Goal: Transaction & Acquisition: Book appointment/travel/reservation

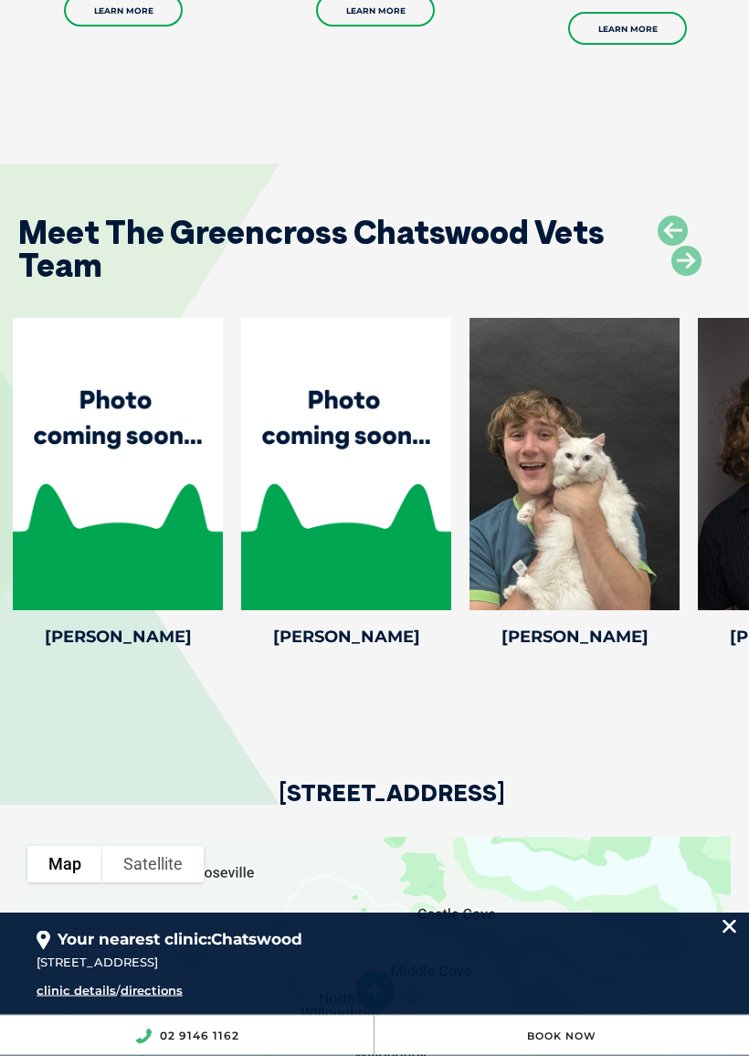
scroll to position [3594, 0]
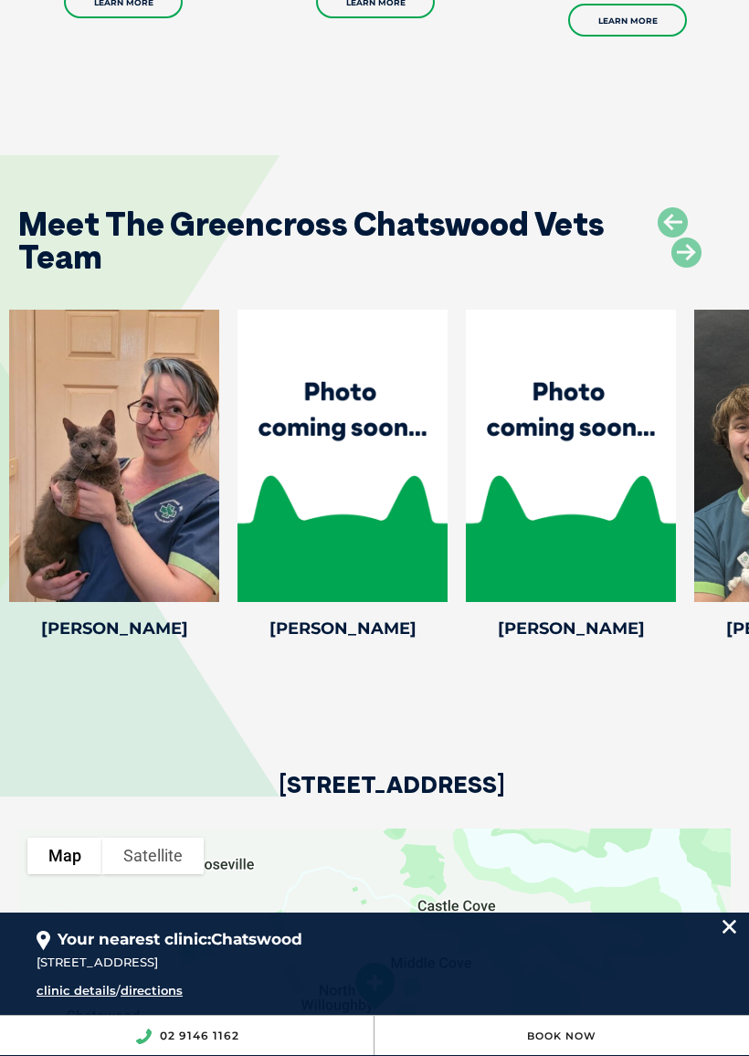
click at [132, 459] on div at bounding box center [114, 456] width 210 height 292
click at [108, 620] on h4 "[PERSON_NAME]" at bounding box center [114, 628] width 210 height 16
click at [207, 560] on icon at bounding box center [208, 590] width 60 height 60
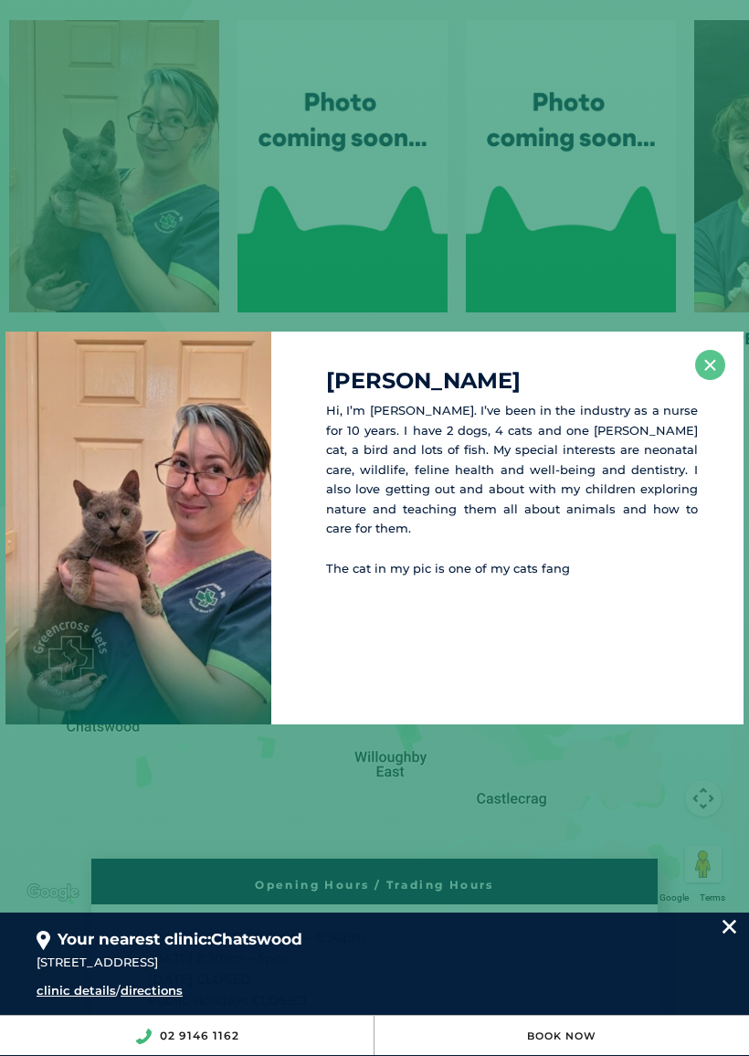
scroll to position [3892, 0]
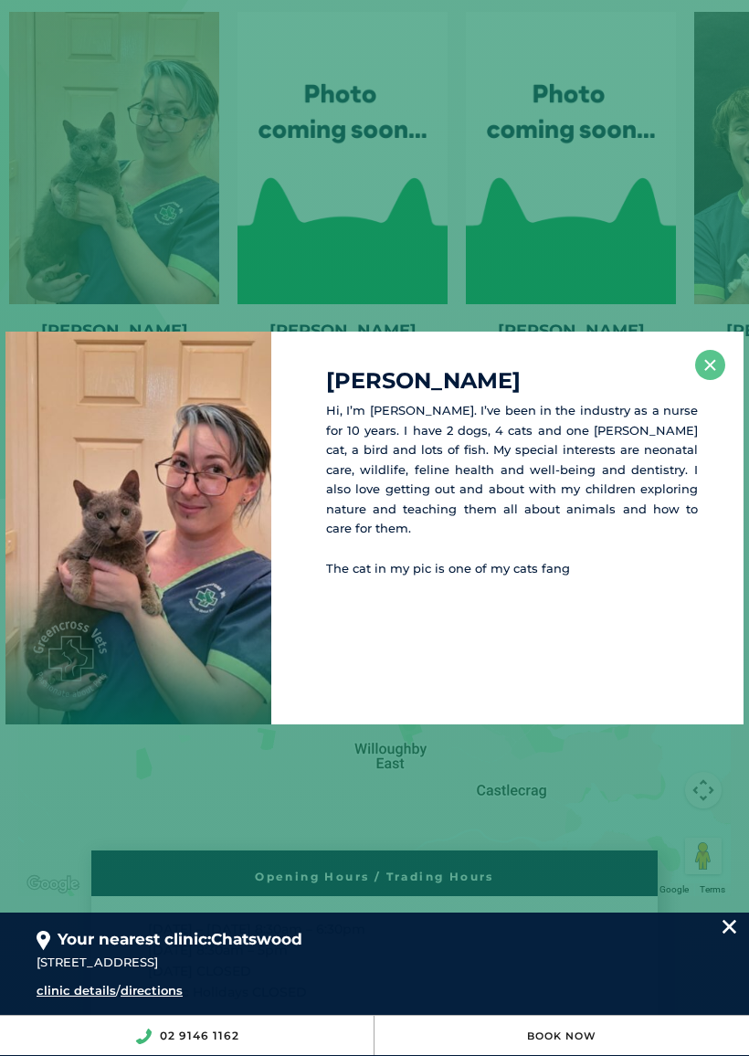
click at [651, 168] on div "[PERSON_NAME] Hi, I’m [PERSON_NAME]. I’ve been in the industry as a nurse for 1…" at bounding box center [374, 528] width 749 height 1056
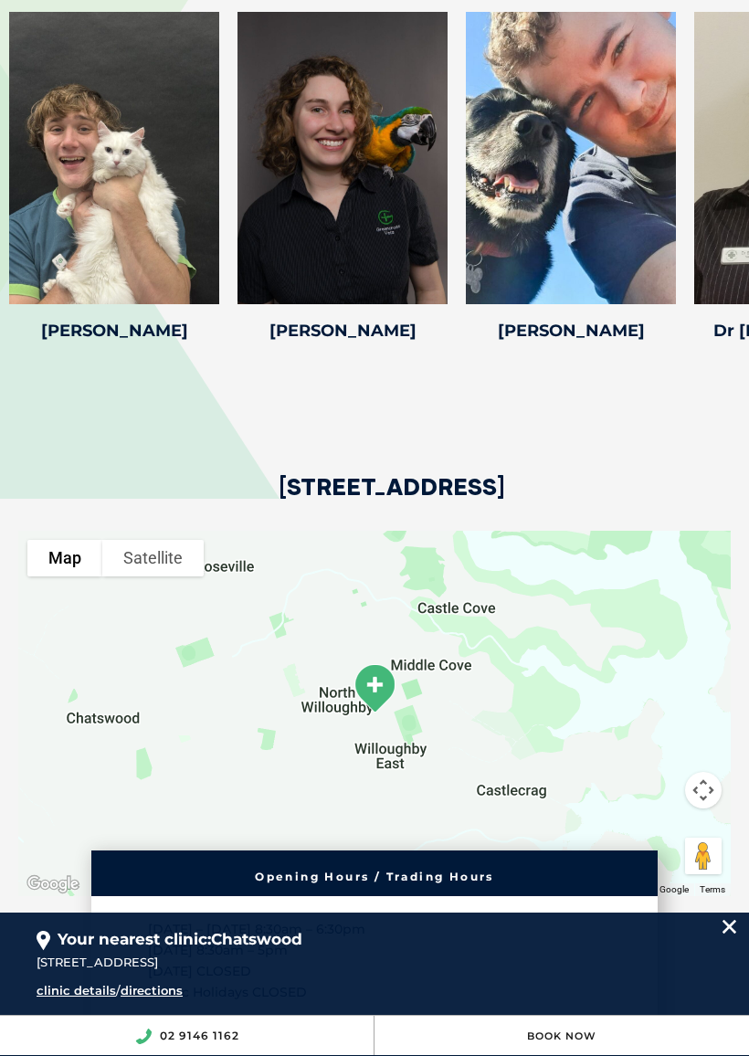
click at [669, 262] on icon at bounding box center [665, 292] width 60 height 60
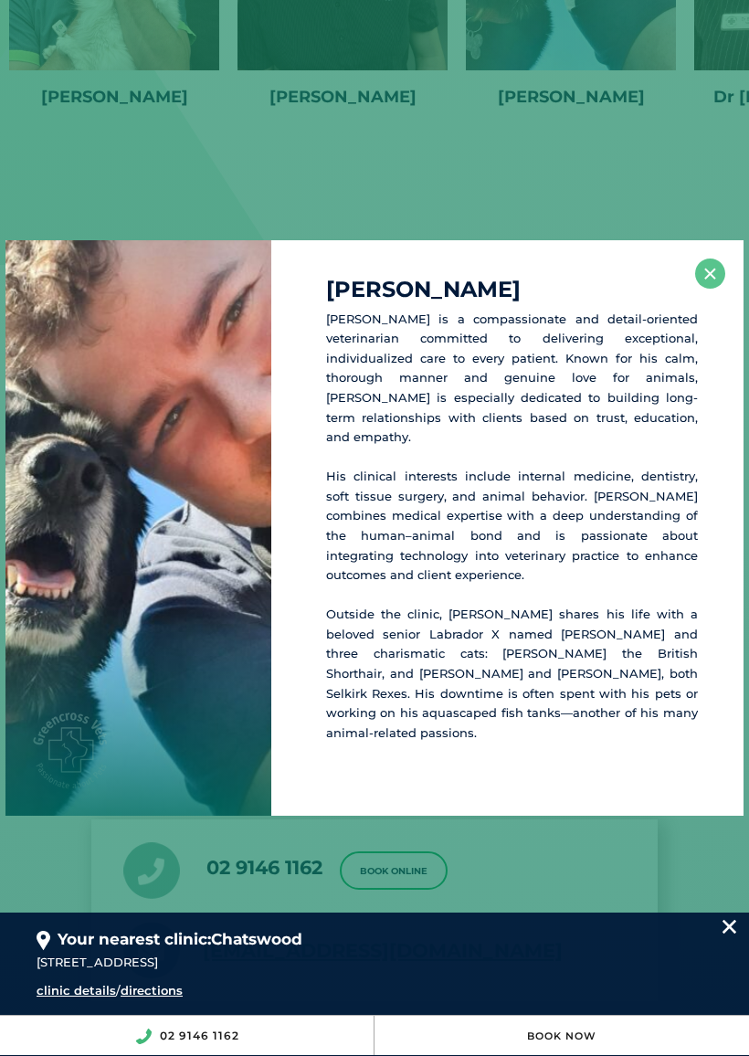
scroll to position [4136, 0]
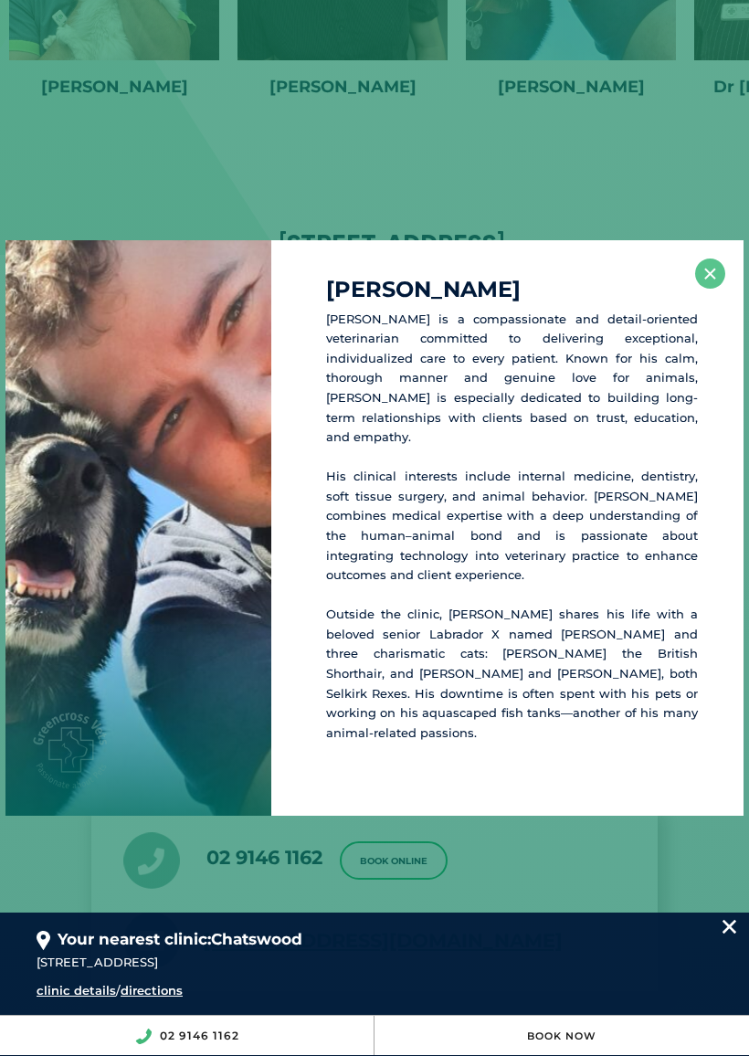
click at [702, 289] on button "×" at bounding box center [710, 274] width 30 height 30
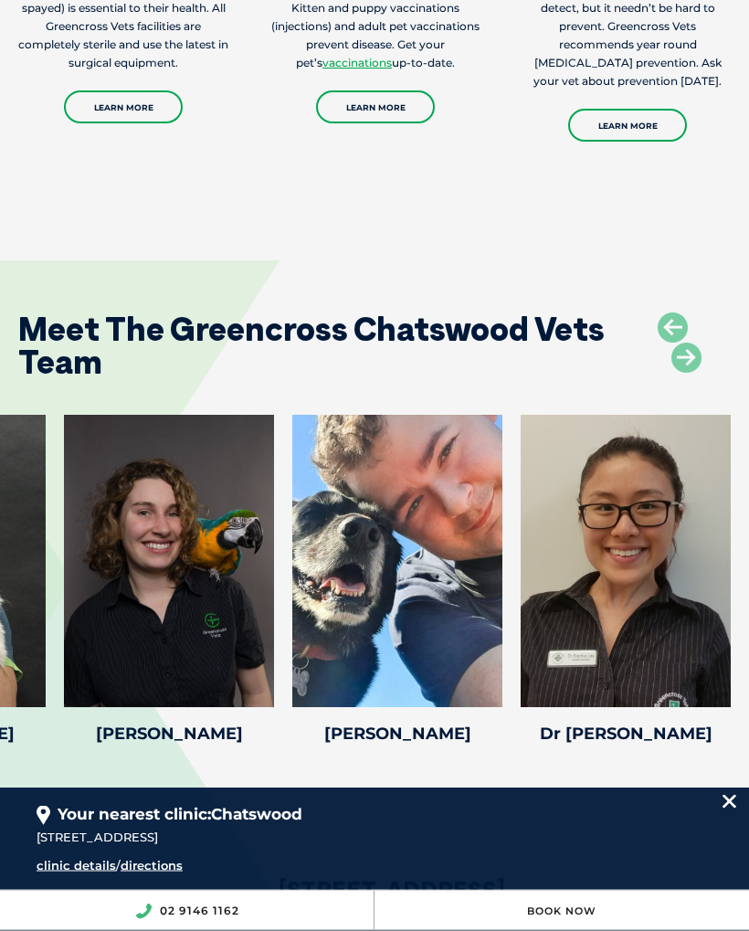
scroll to position [3364, 0]
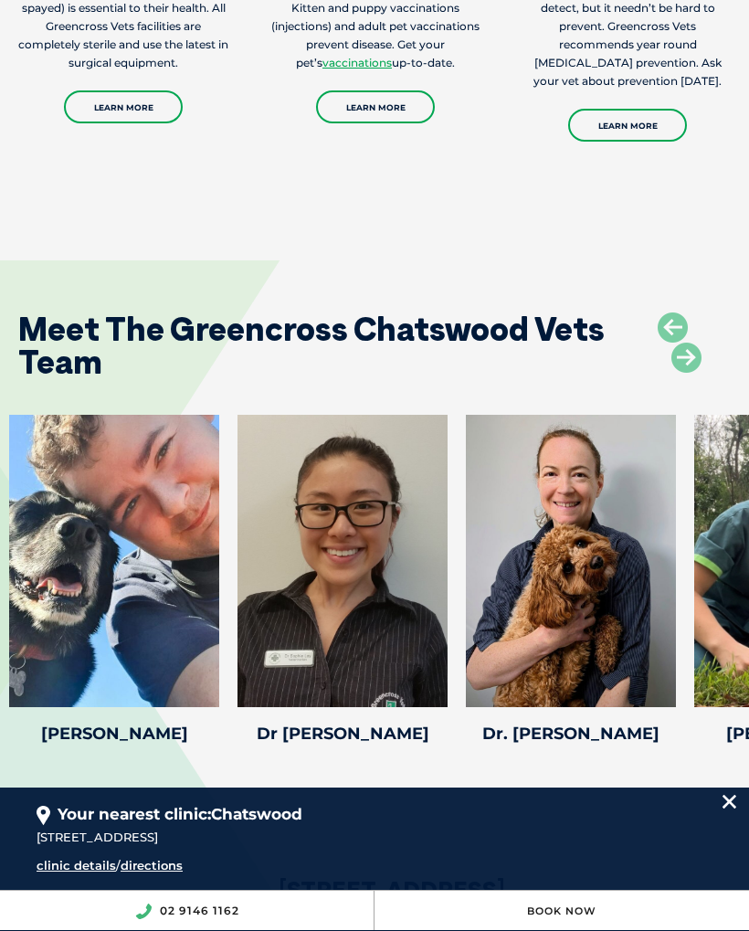
click at [598, 567] on div at bounding box center [571, 561] width 210 height 292
click at [662, 665] on icon at bounding box center [665, 695] width 60 height 60
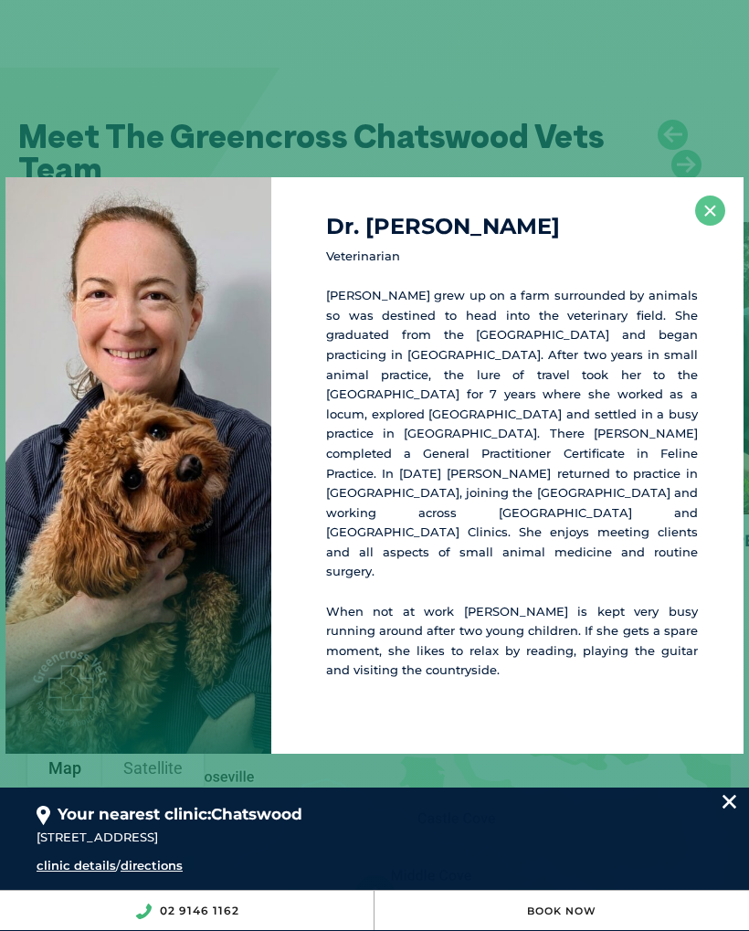
scroll to position [3560, 0]
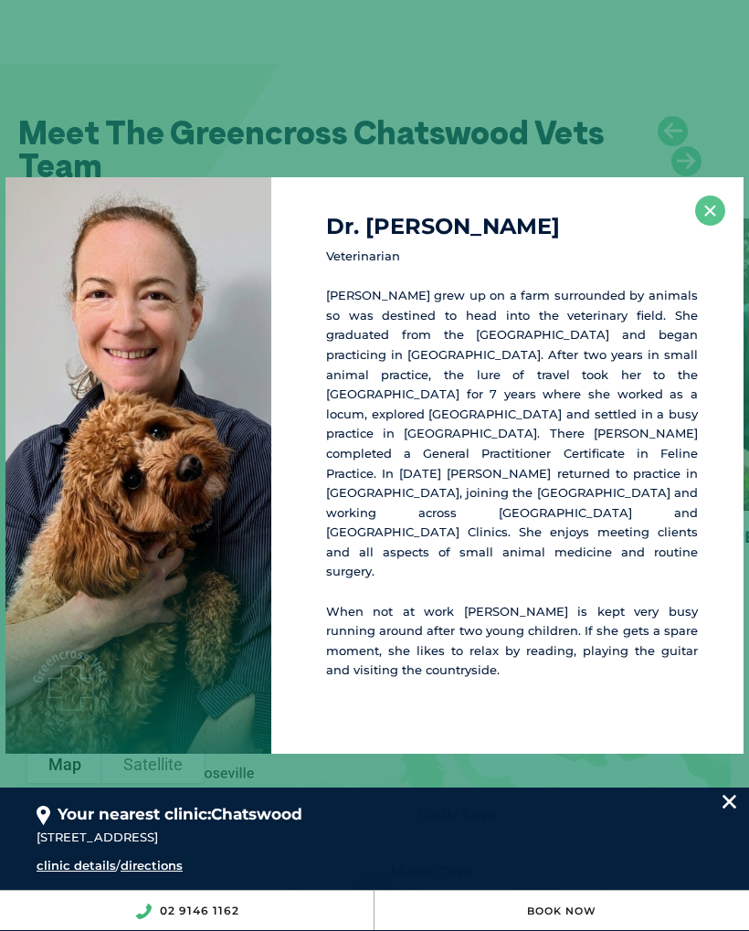
click at [700, 226] on button "×" at bounding box center [710, 211] width 30 height 30
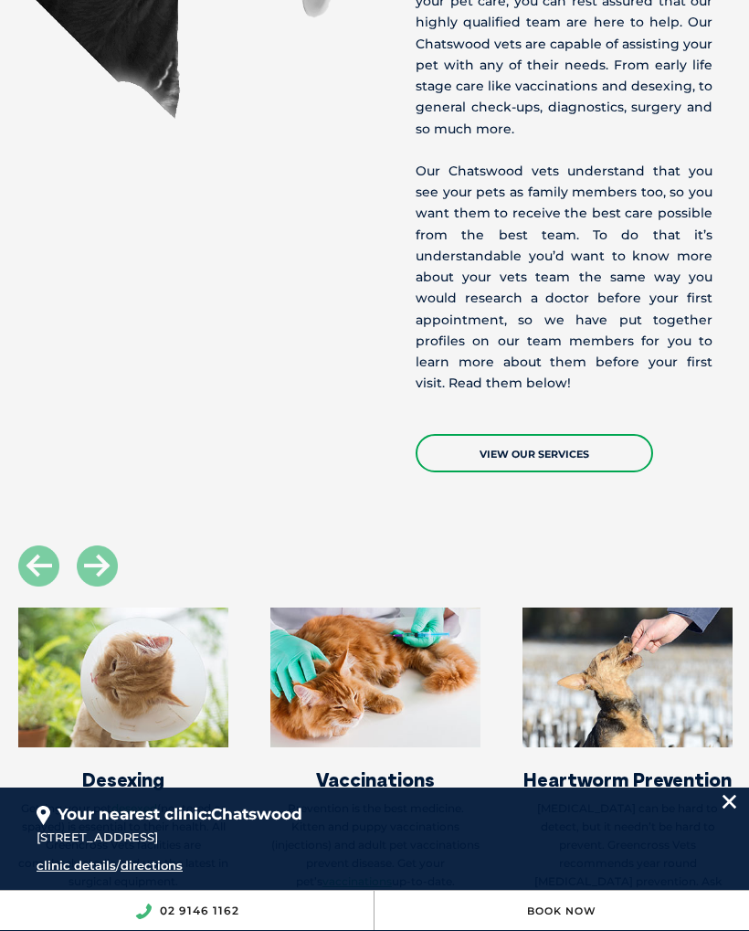
scroll to position [2502, 0]
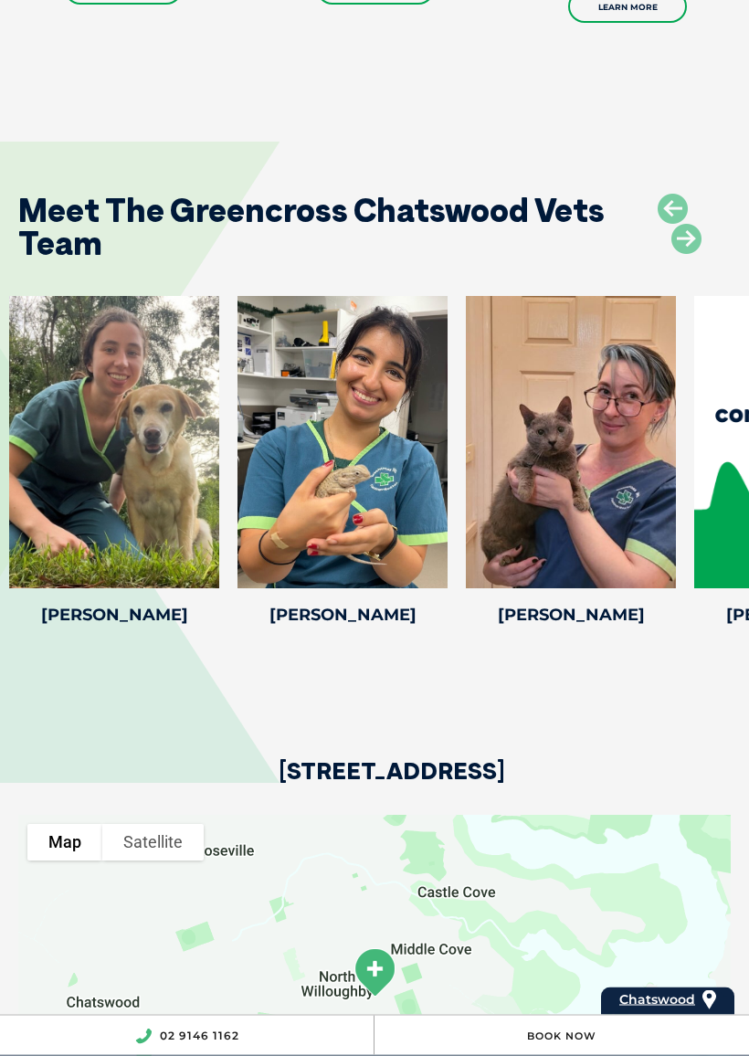
scroll to position [3608, 0]
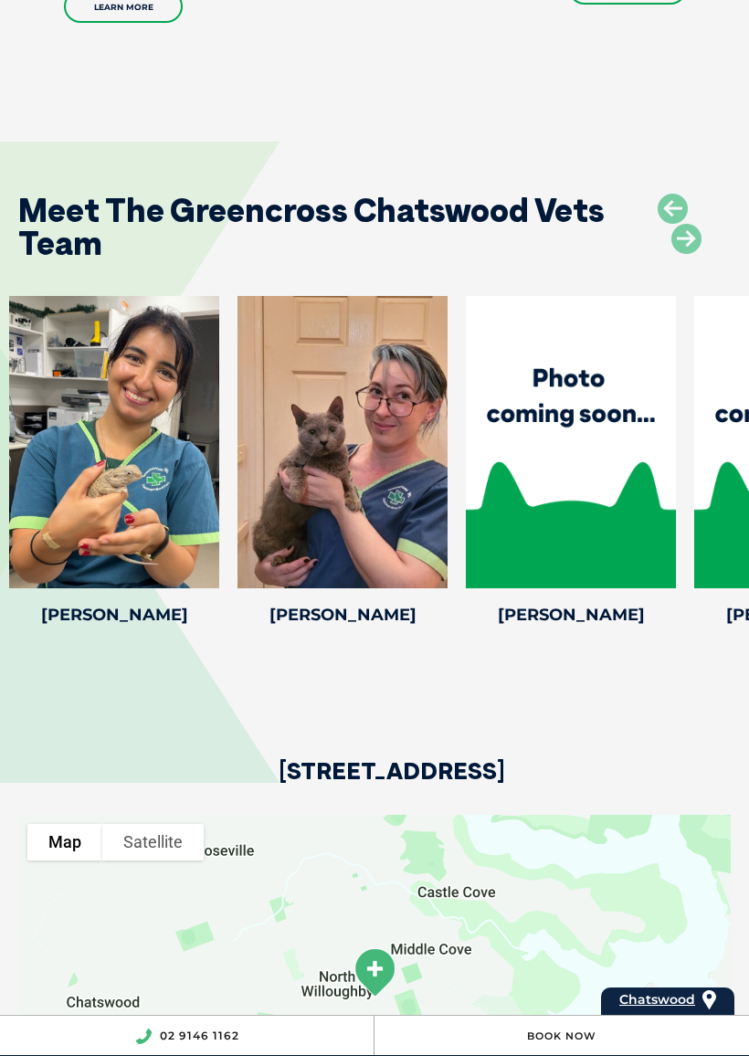
click at [436, 546] on icon at bounding box center [437, 576] width 60 height 60
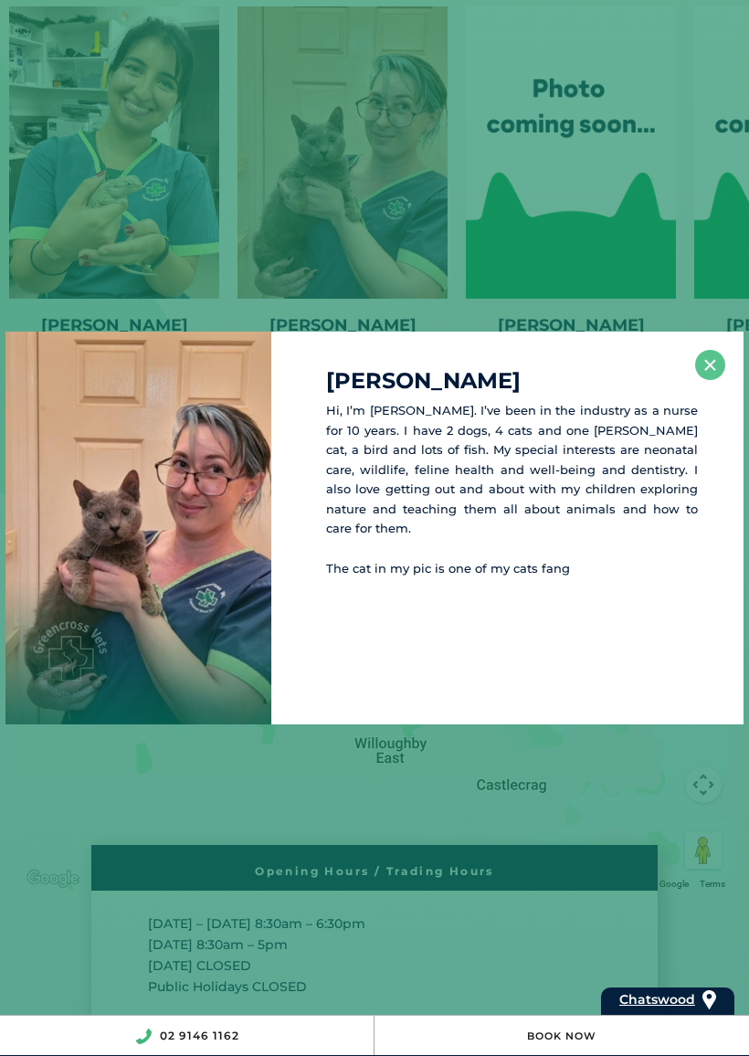
scroll to position [3906, 0]
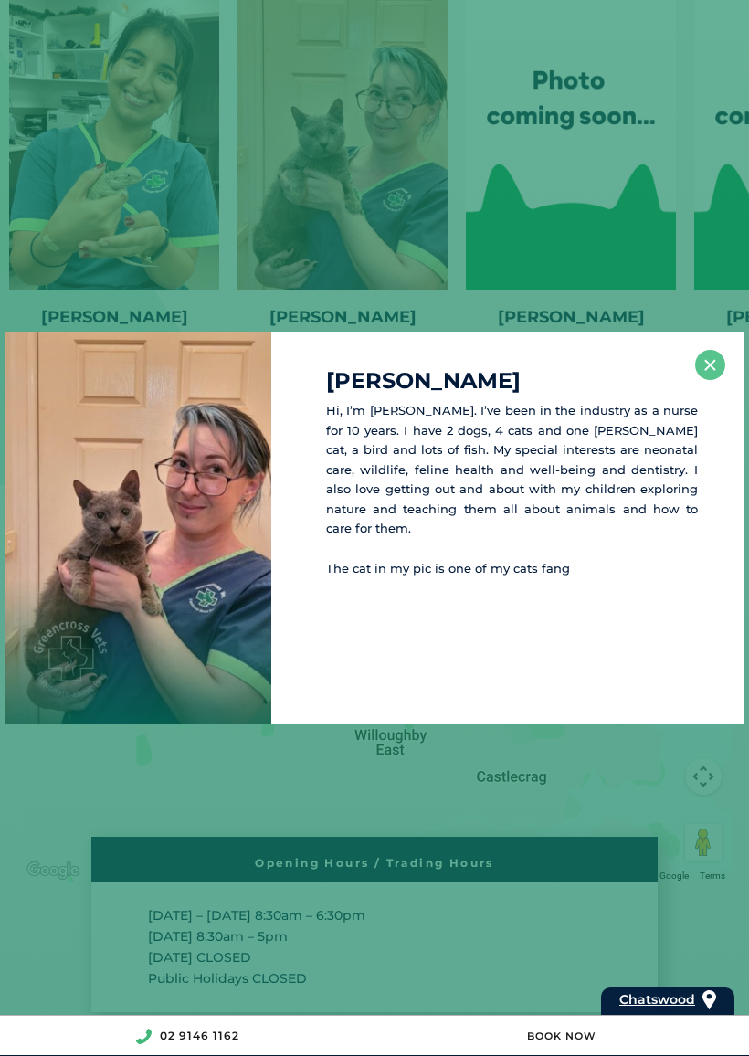
click at [705, 366] on button "×" at bounding box center [710, 365] width 30 height 30
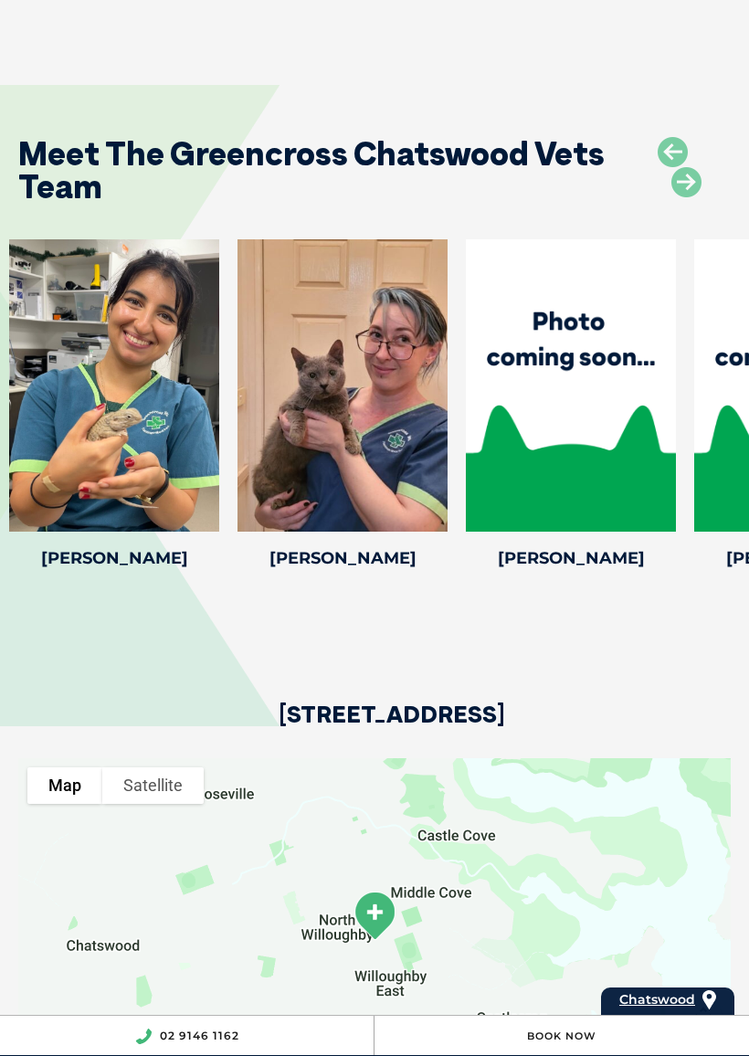
scroll to position [3661, 0]
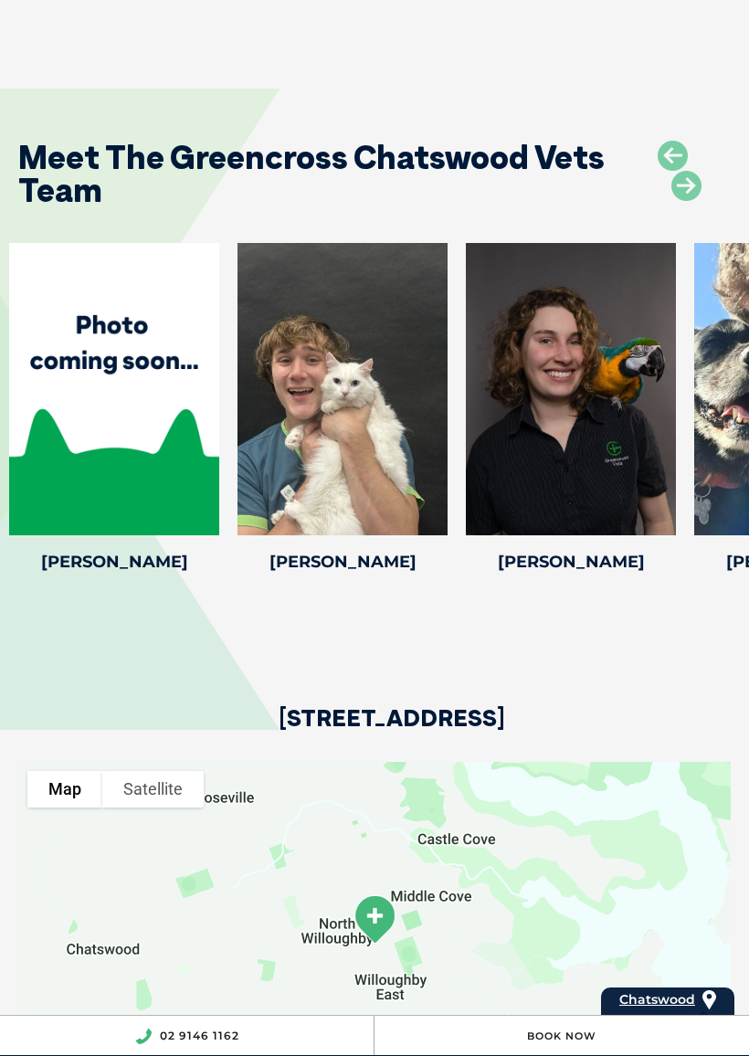
click at [440, 493] on icon at bounding box center [437, 523] width 60 height 60
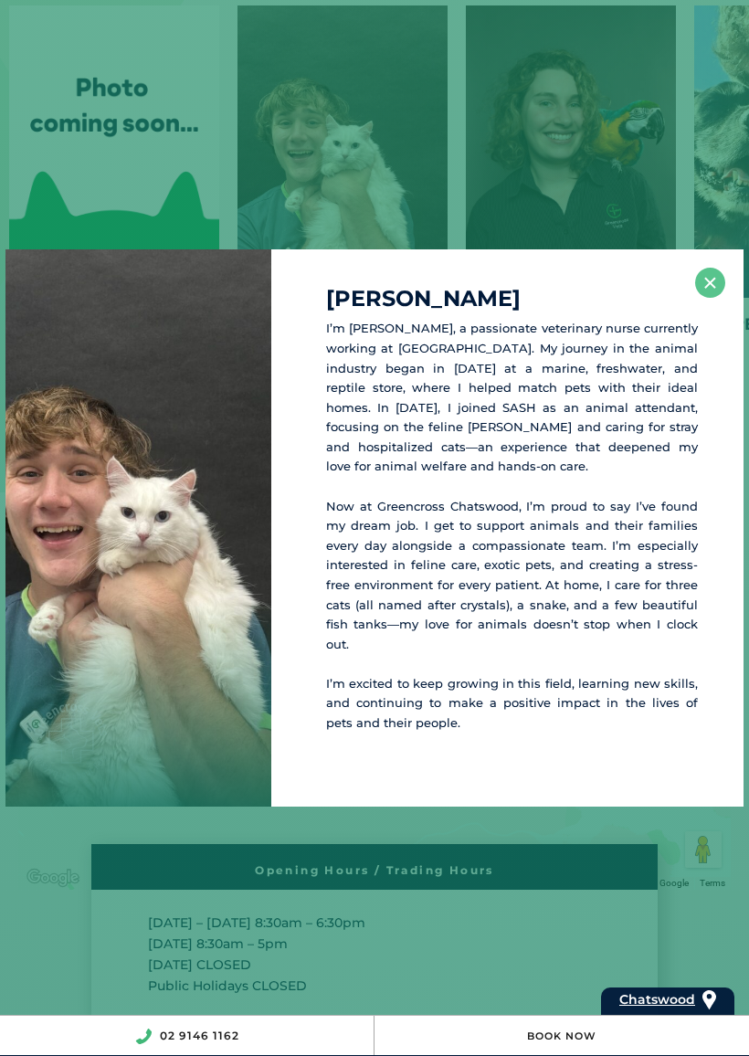
scroll to position [3905, 0]
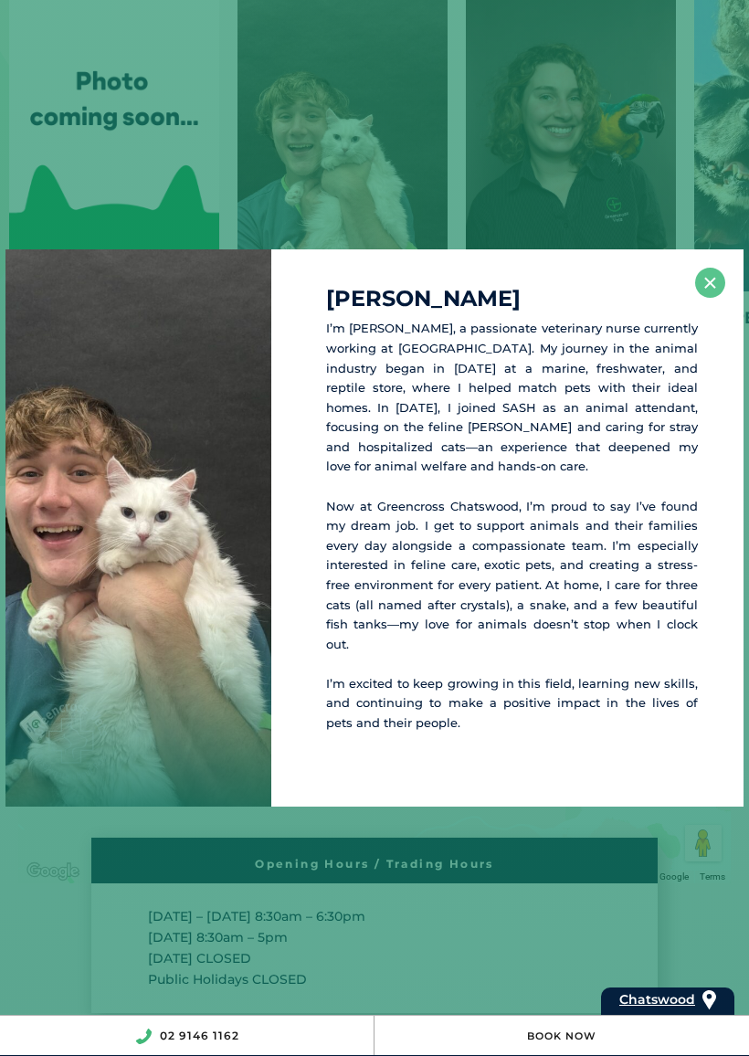
click at [717, 283] on button "×" at bounding box center [710, 283] width 30 height 30
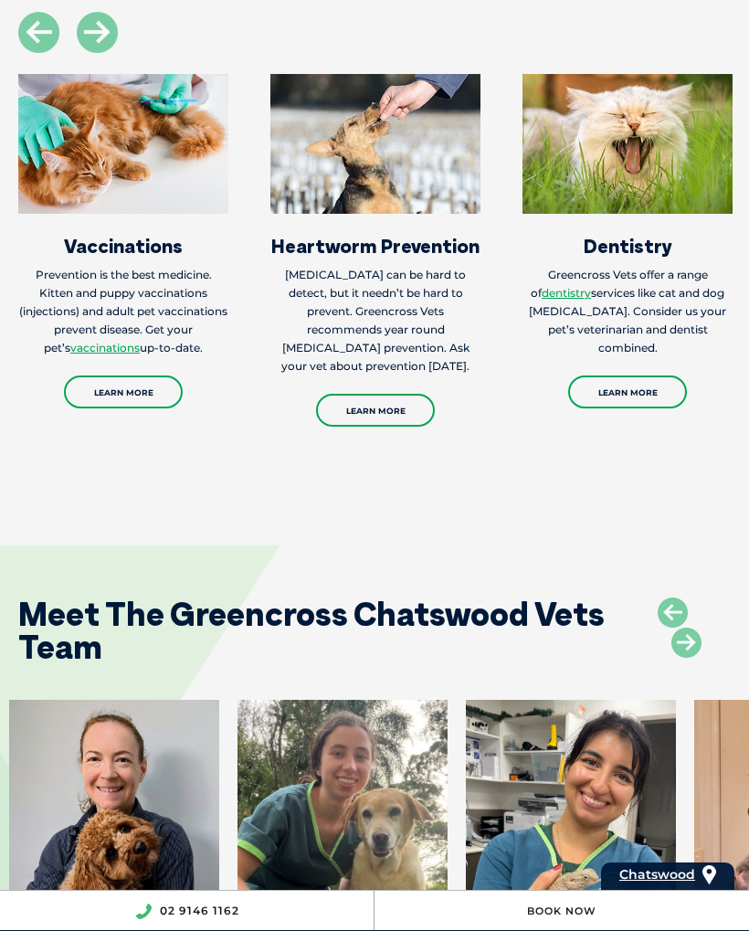
scroll to position [3074, 0]
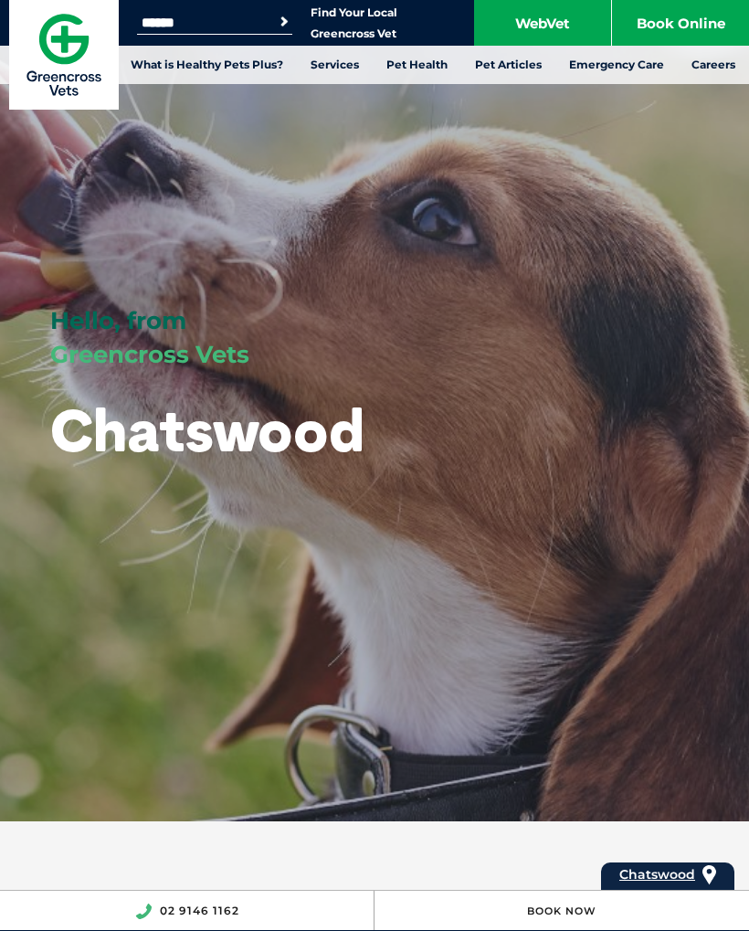
click at [688, 16] on link "Book Online" at bounding box center [680, 23] width 137 height 46
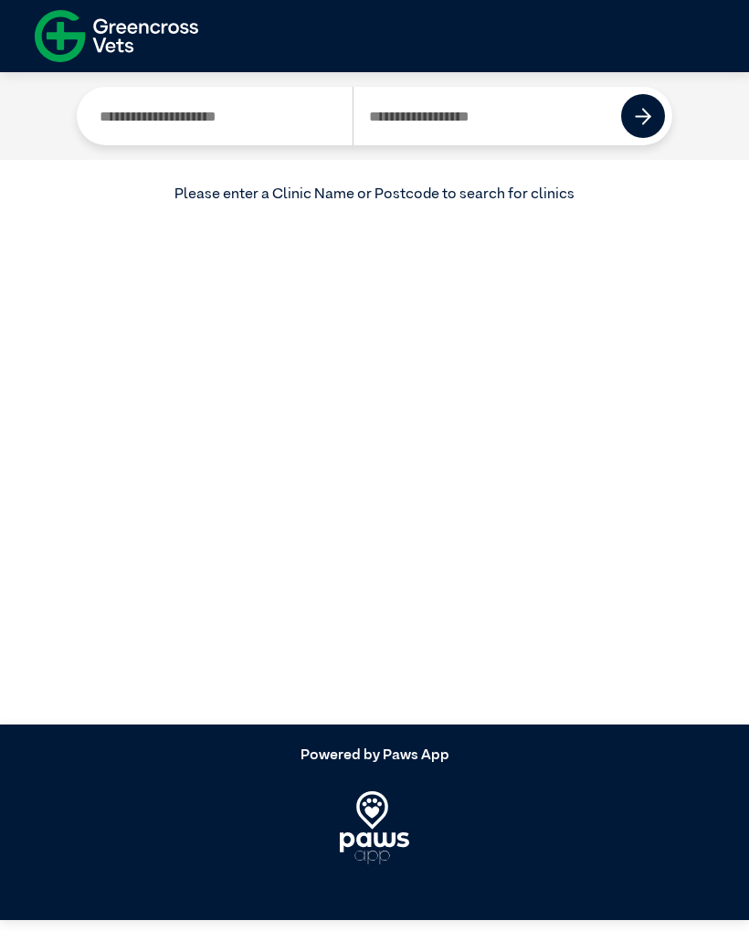
click at [237, 113] on input "Search by Clinic Name" at bounding box center [218, 116] width 269 height 58
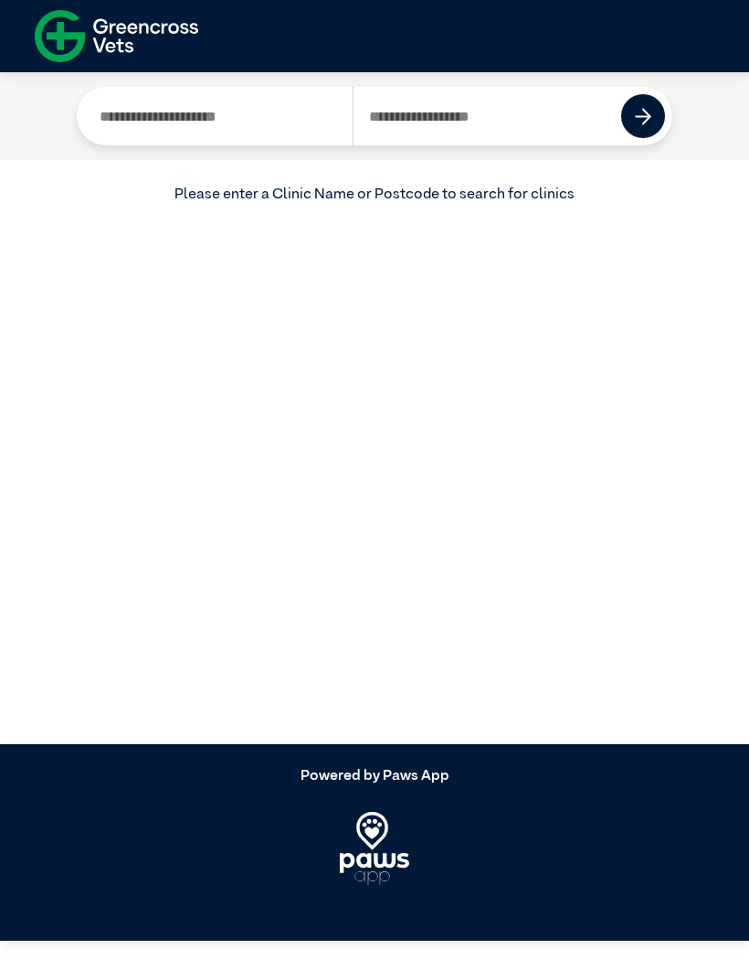
click at [520, 115] on input "Search by Postcode" at bounding box center [488, 116] width 270 height 58
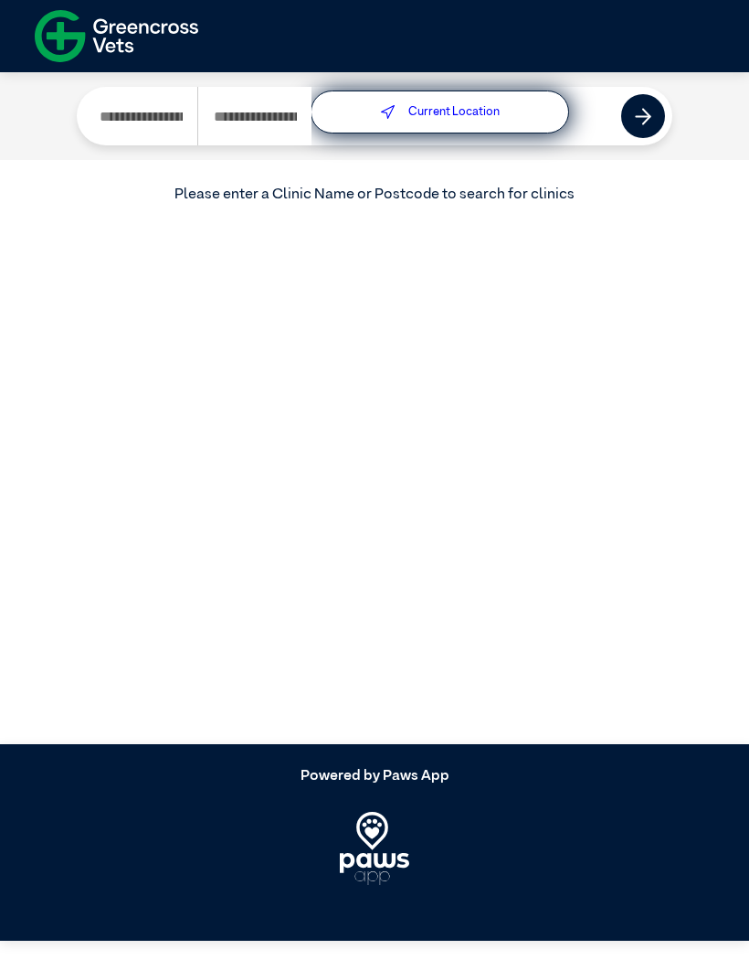
click at [401, 113] on div "Current Location" at bounding box center [440, 111] width 259 height 43
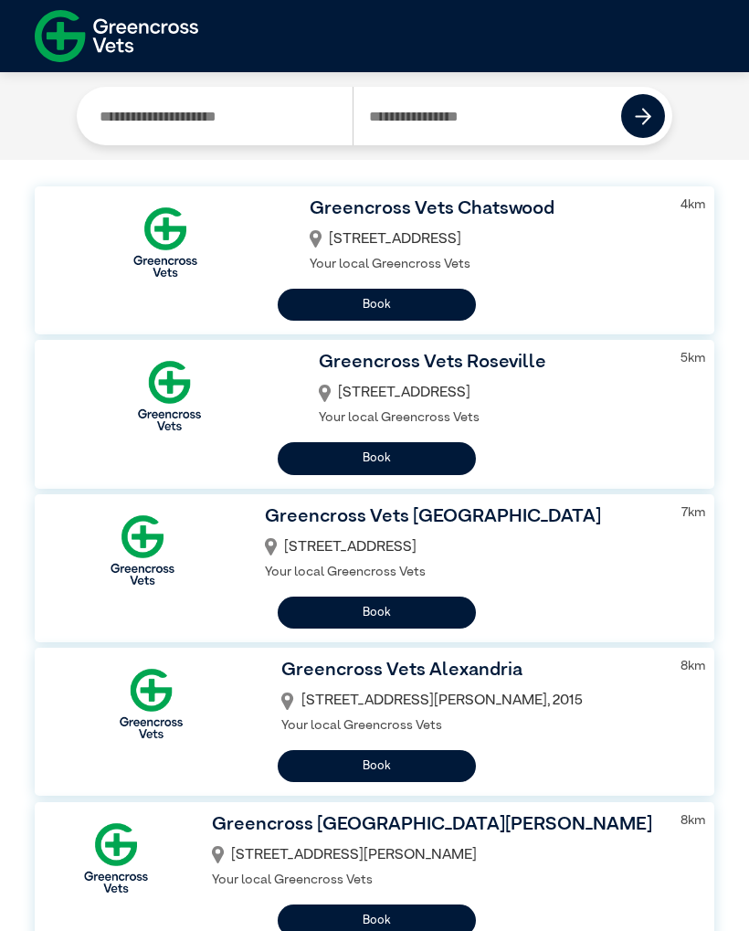
click at [446, 295] on button "Book" at bounding box center [377, 305] width 198 height 32
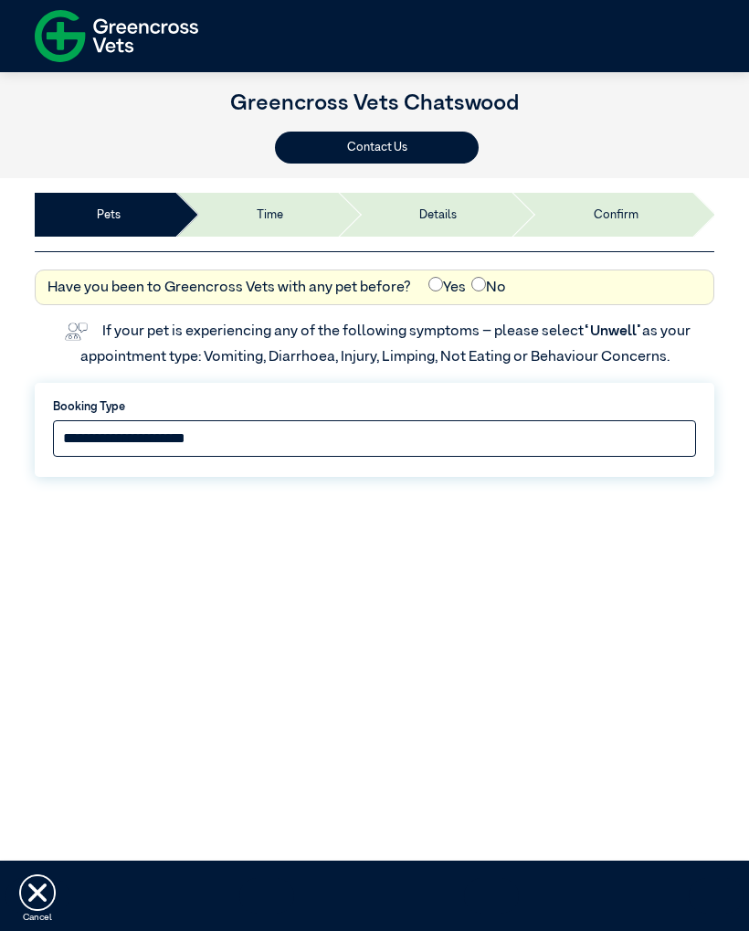
click at [268, 436] on select "**********" at bounding box center [374, 438] width 643 height 37
select select "*****"
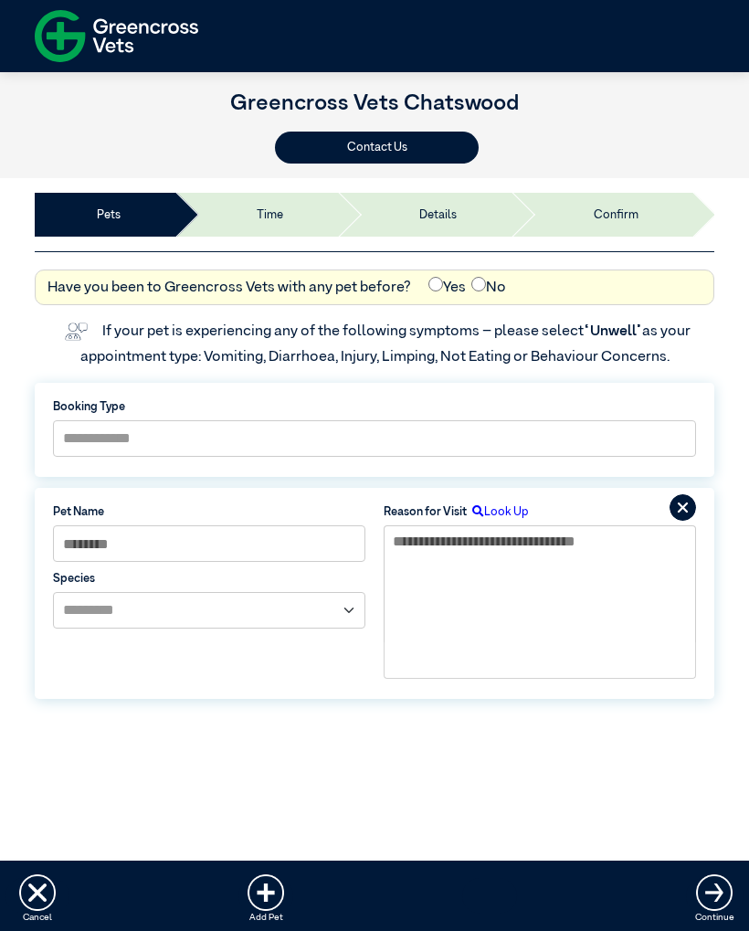
click at [677, 502] on icon at bounding box center [683, 507] width 27 height 27
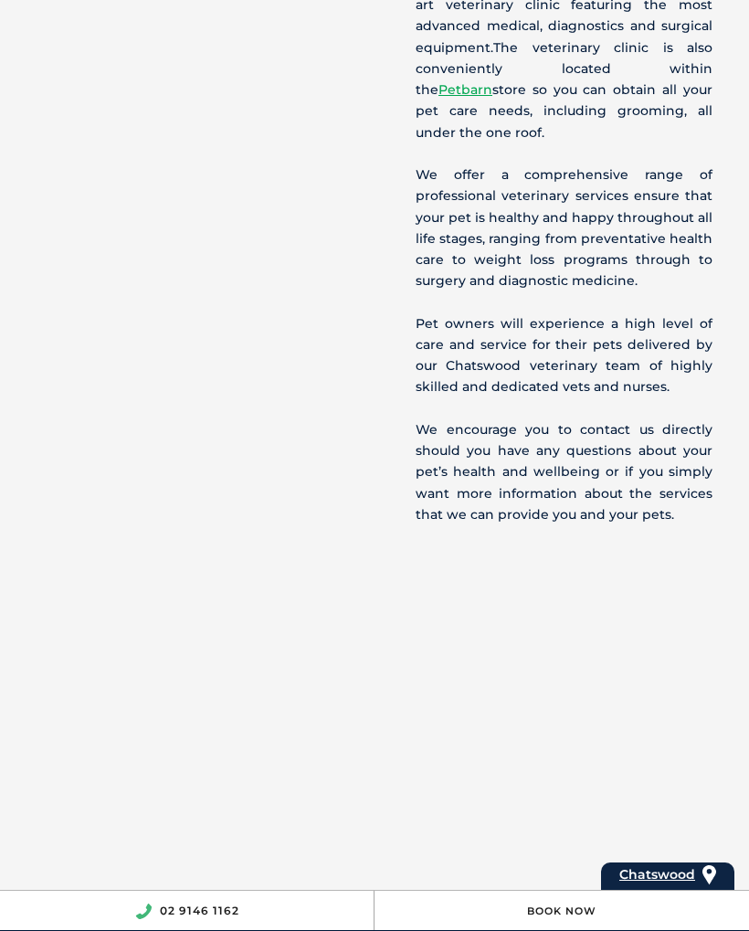
scroll to position [1172, 0]
